Goal: Task Accomplishment & Management: Manage account settings

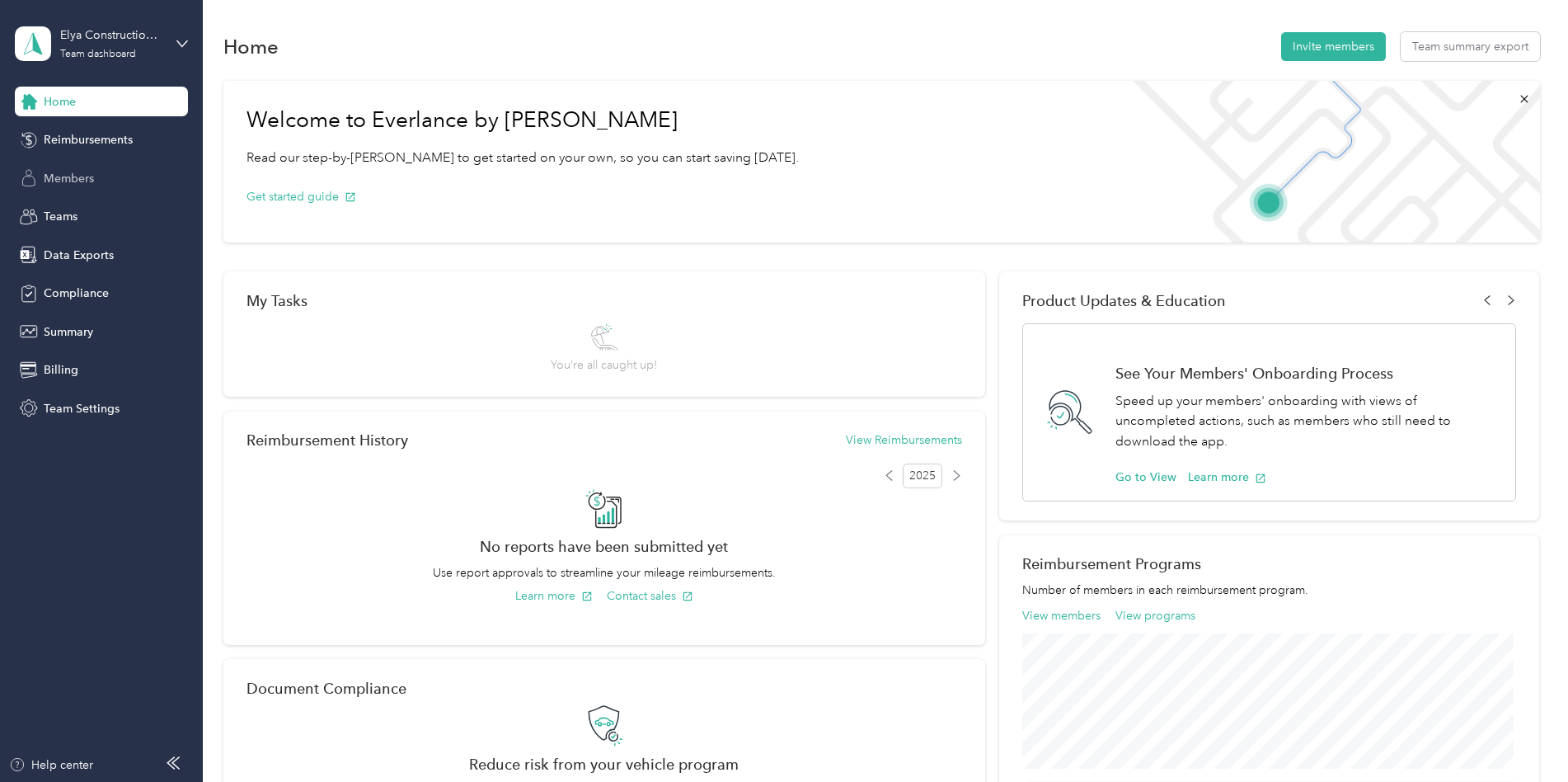
click at [70, 180] on span "Members" at bounding box center [69, 179] width 50 height 17
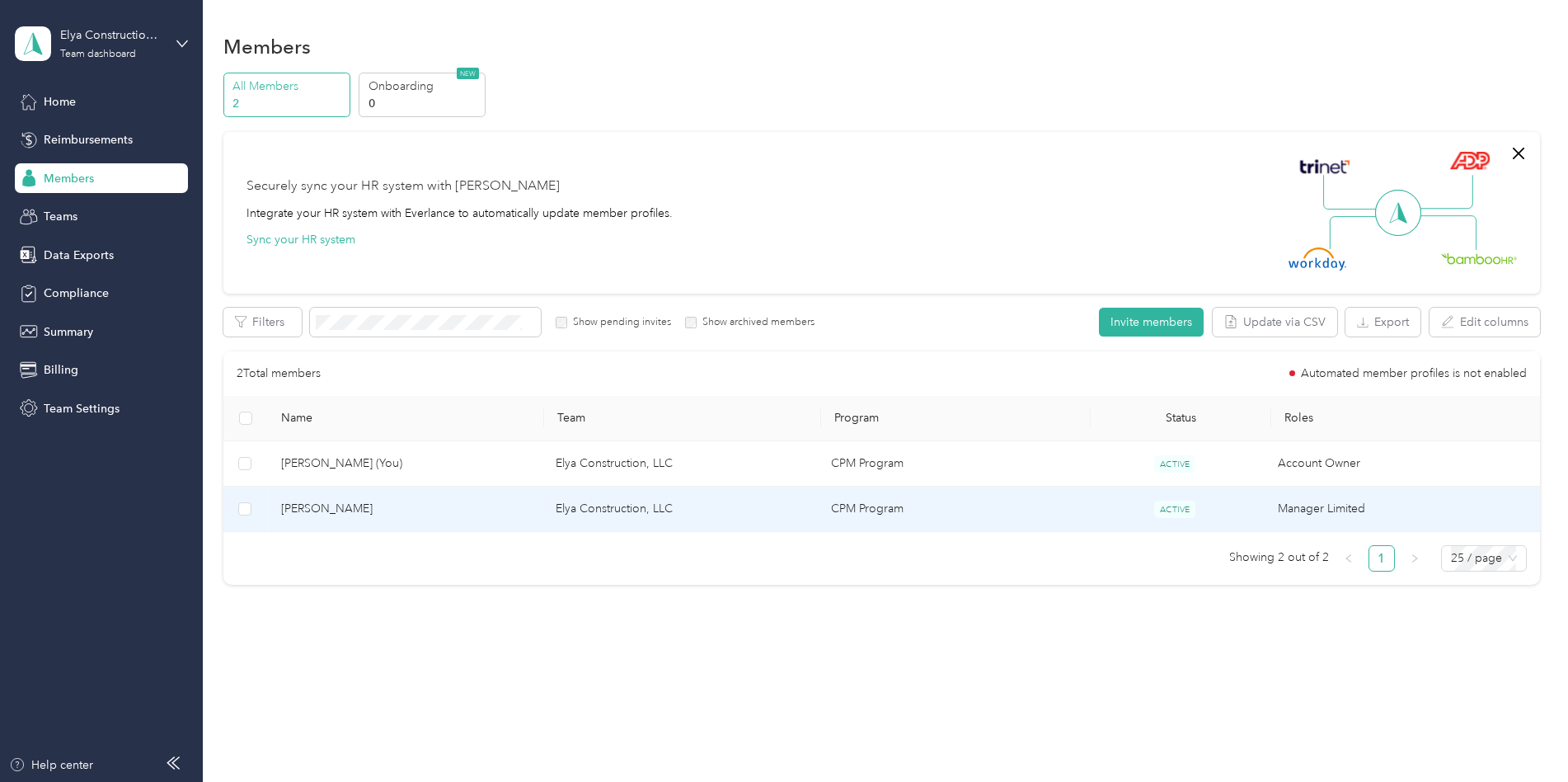
click at [338, 512] on span "[PERSON_NAME]" at bounding box center [406, 508] width 249 height 18
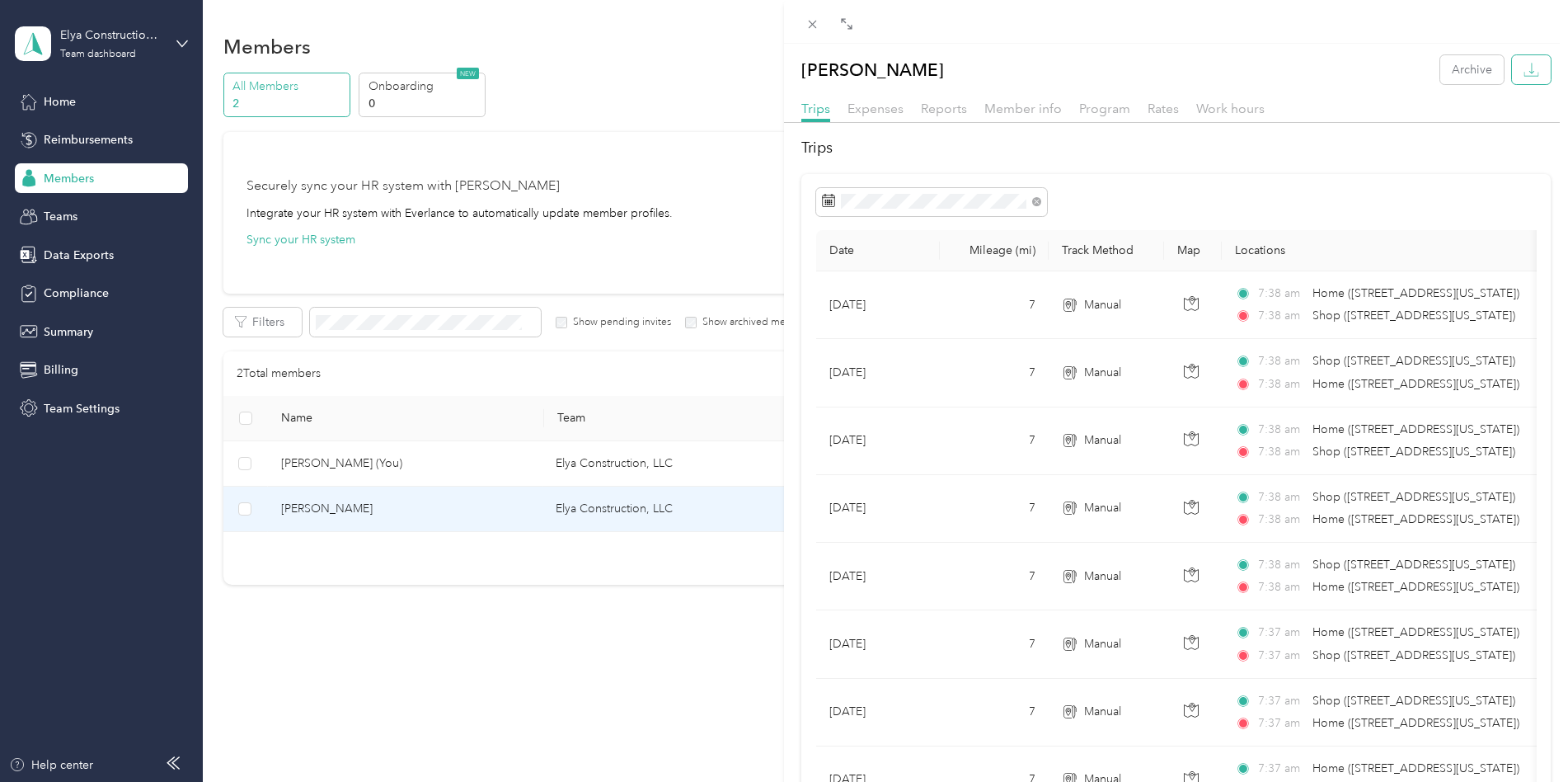
click at [1530, 72] on icon "button" at bounding box center [1532, 68] width 5 height 10
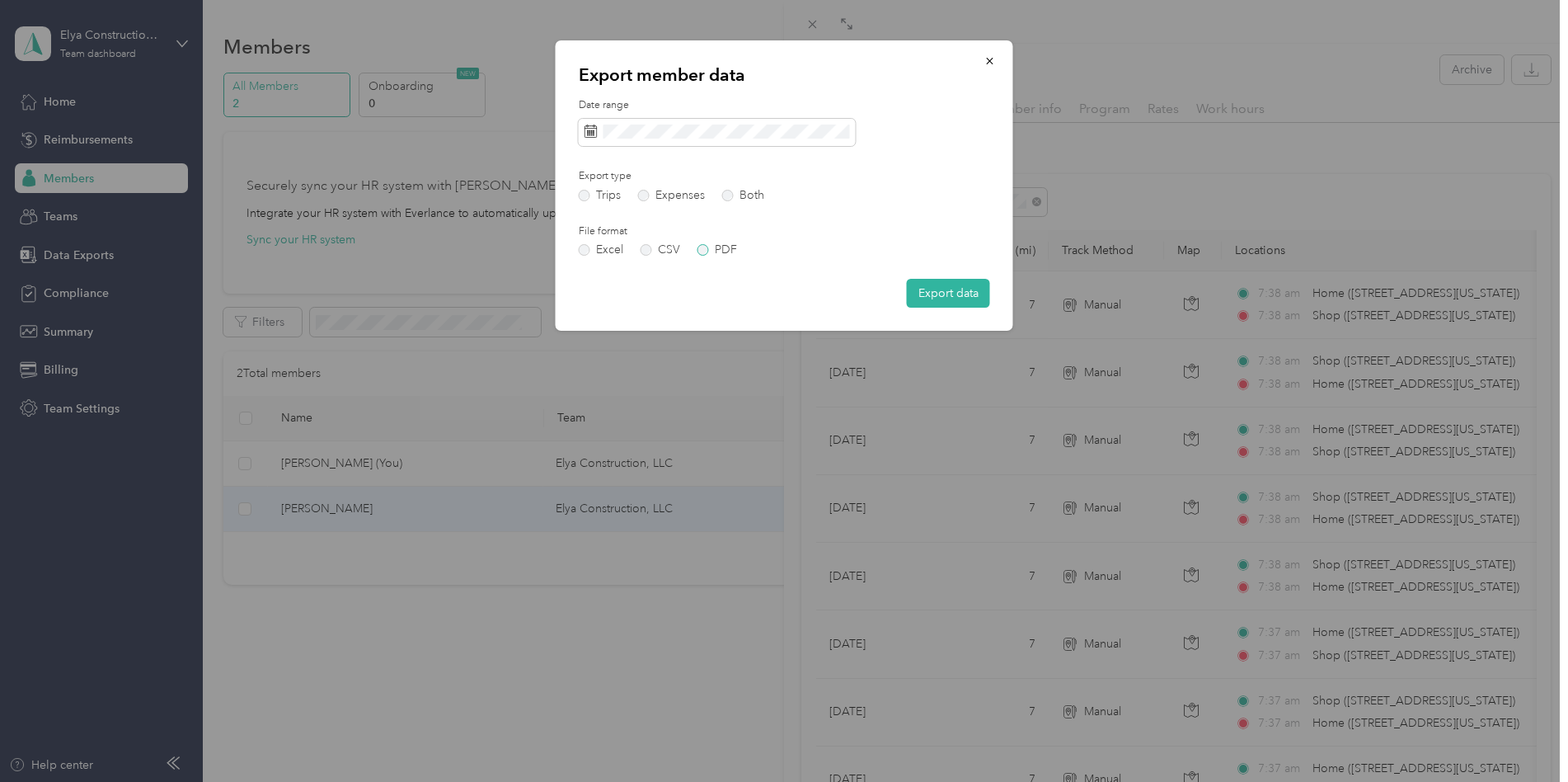
click at [700, 245] on label "PDF" at bounding box center [718, 249] width 40 height 11
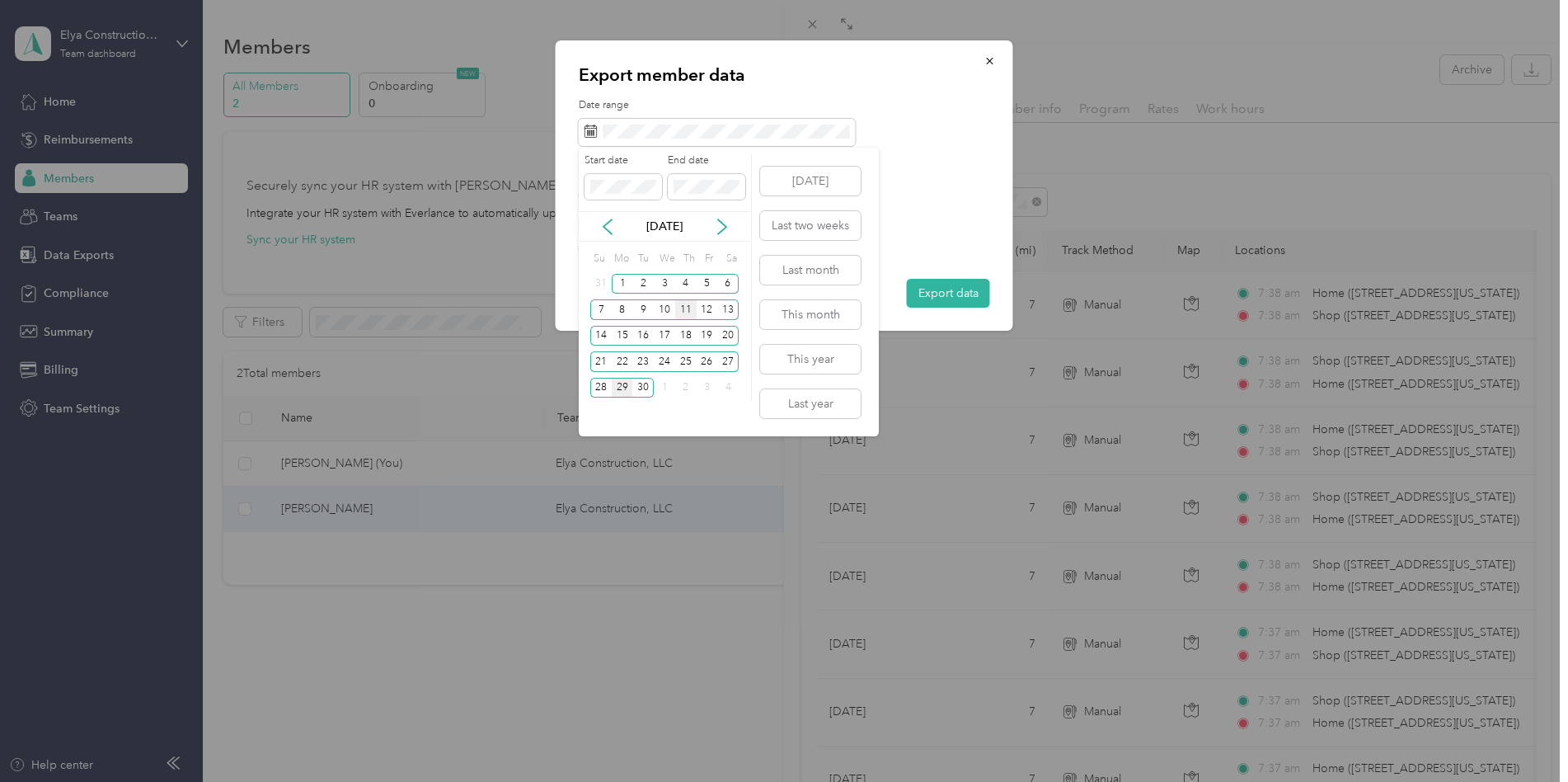
click at [688, 310] on div "11" at bounding box center [685, 310] width 22 height 21
click at [687, 308] on div "11" at bounding box center [685, 310] width 22 height 21
click at [600, 385] on div "28" at bounding box center [601, 388] width 22 height 21
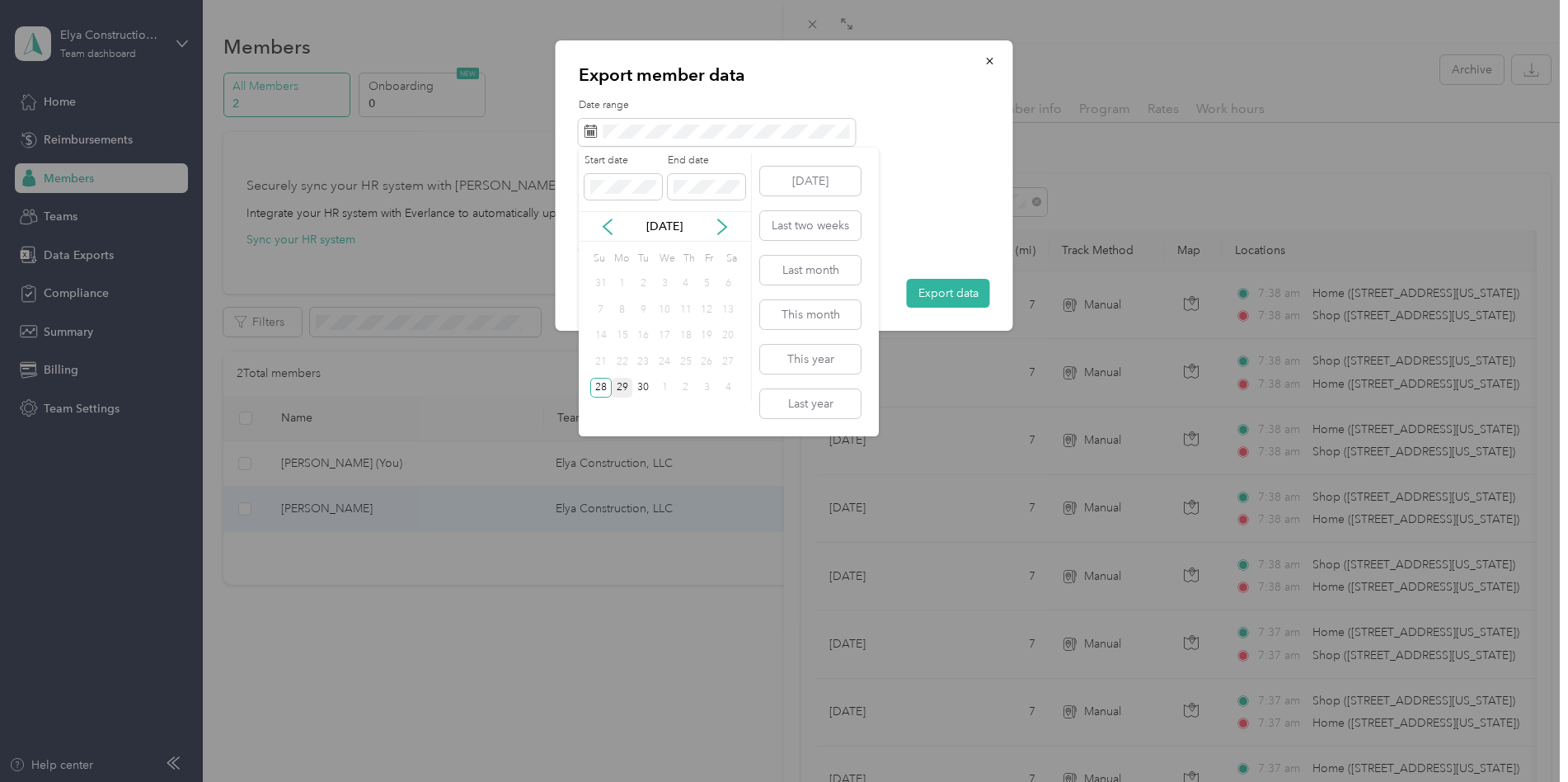
click at [685, 308] on div "11" at bounding box center [685, 310] width 22 height 21
click at [511, 781] on div "Drag to resize Click to close [PERSON_NAME] Archive Trips Expenses Reports Memb…" at bounding box center [780, 782] width 1560 height 0
click at [685, 307] on div "11" at bounding box center [685, 310] width 22 height 21
click at [987, 59] on icon "button" at bounding box center [989, 61] width 11 height 11
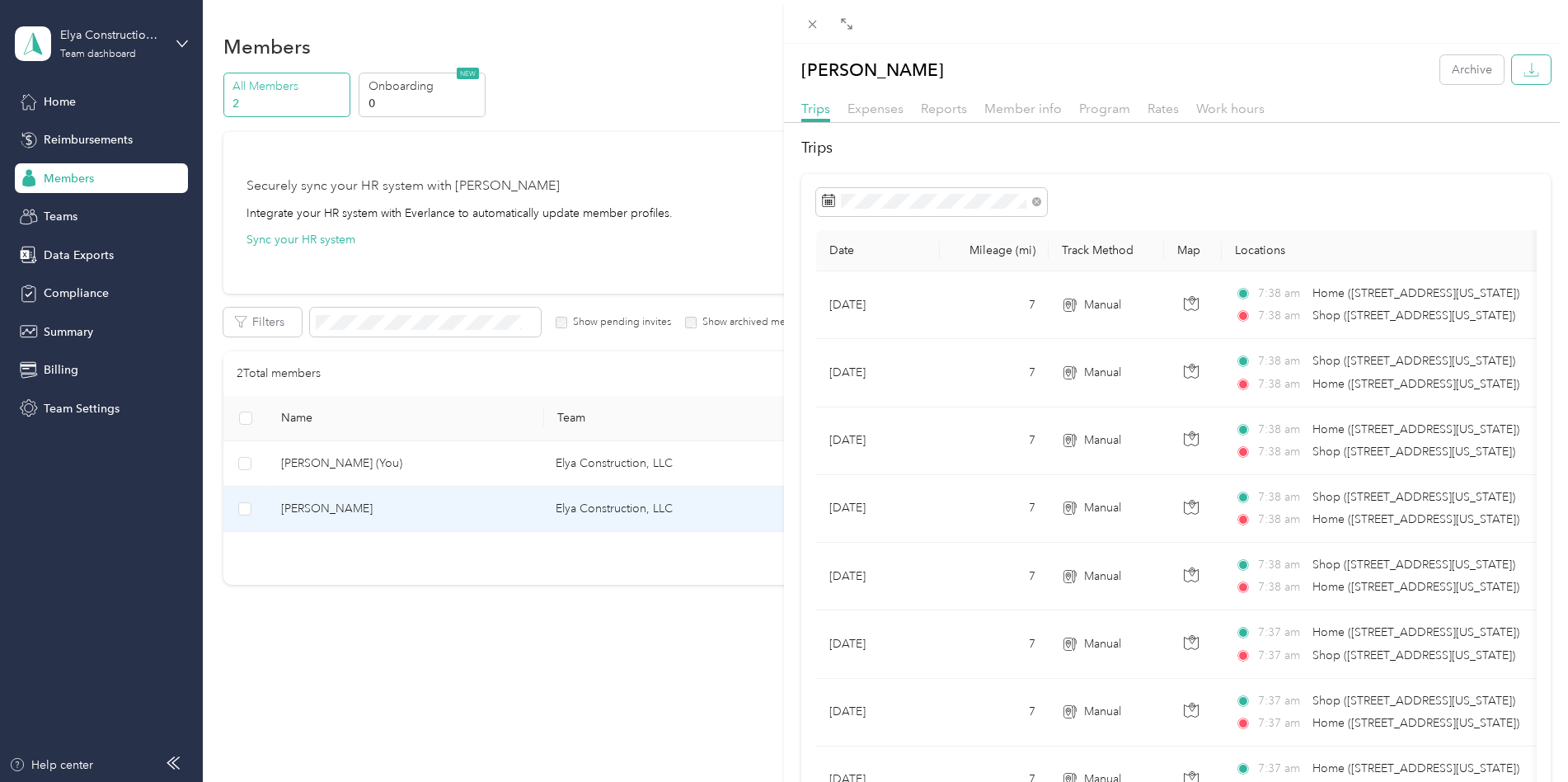
click at [1524, 74] on icon "button" at bounding box center [1532, 70] width 16 height 16
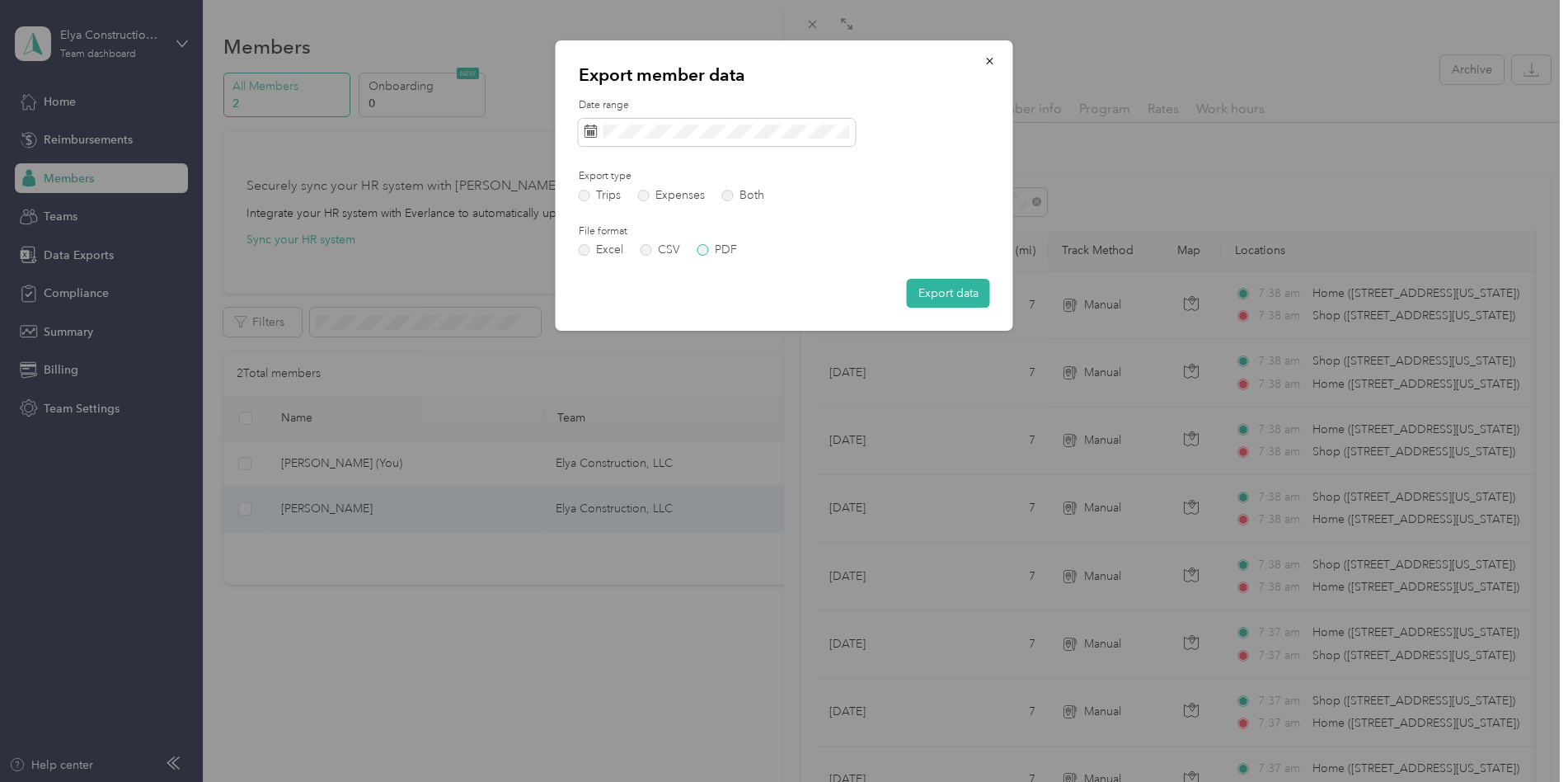
click at [705, 250] on label "PDF" at bounding box center [718, 249] width 40 height 11
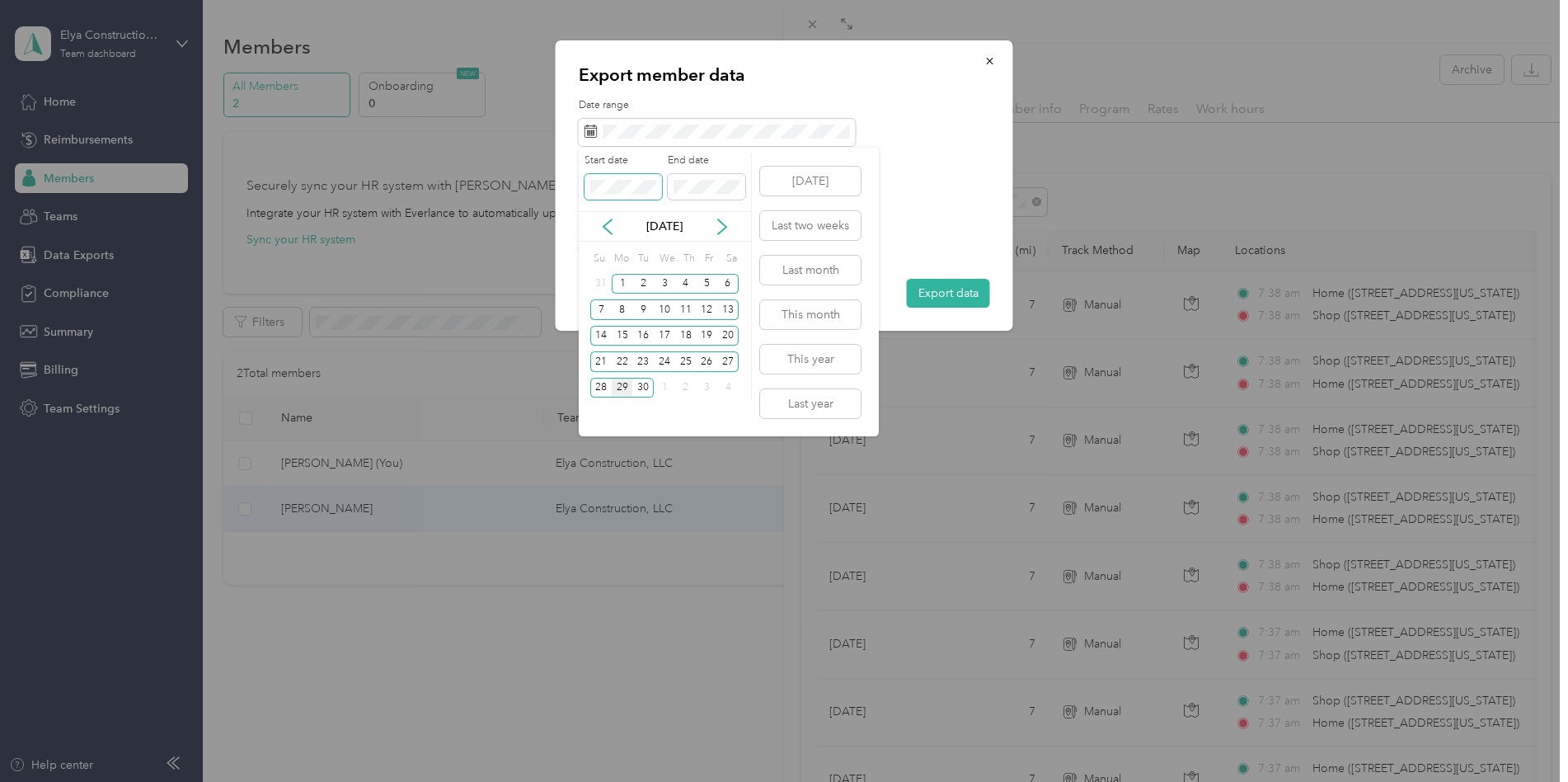
click at [538, 781] on div "Drag to resize Click to close [PERSON_NAME] Archive Trips Expenses Reports Memb…" at bounding box center [780, 782] width 1560 height 0
click at [688, 308] on div "11" at bounding box center [685, 310] width 22 height 21
click at [599, 381] on div "28" at bounding box center [601, 388] width 22 height 21
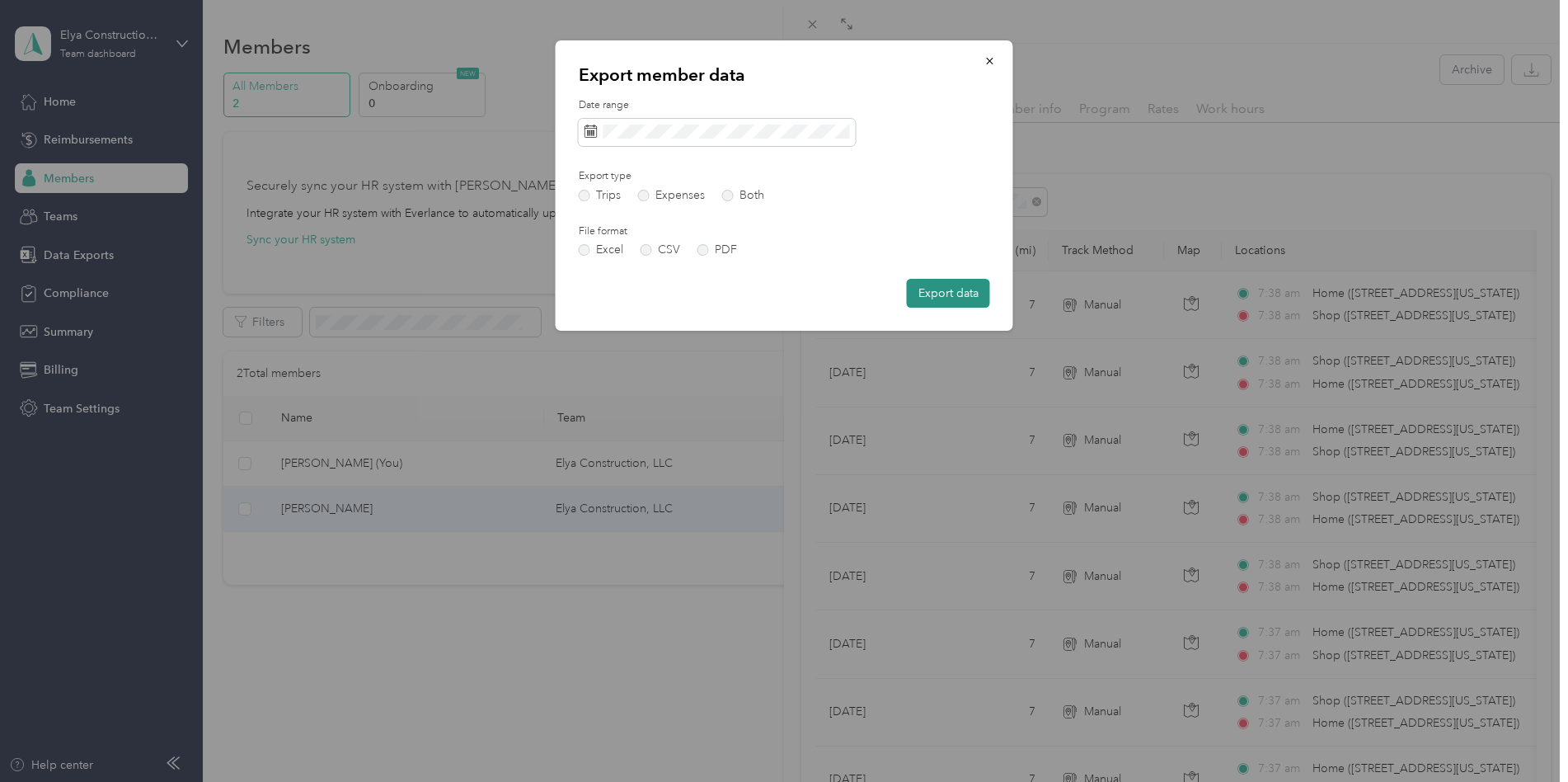
click at [917, 299] on button "Export data" at bounding box center [949, 293] width 83 height 29
